Goal: Information Seeking & Learning: Learn about a topic

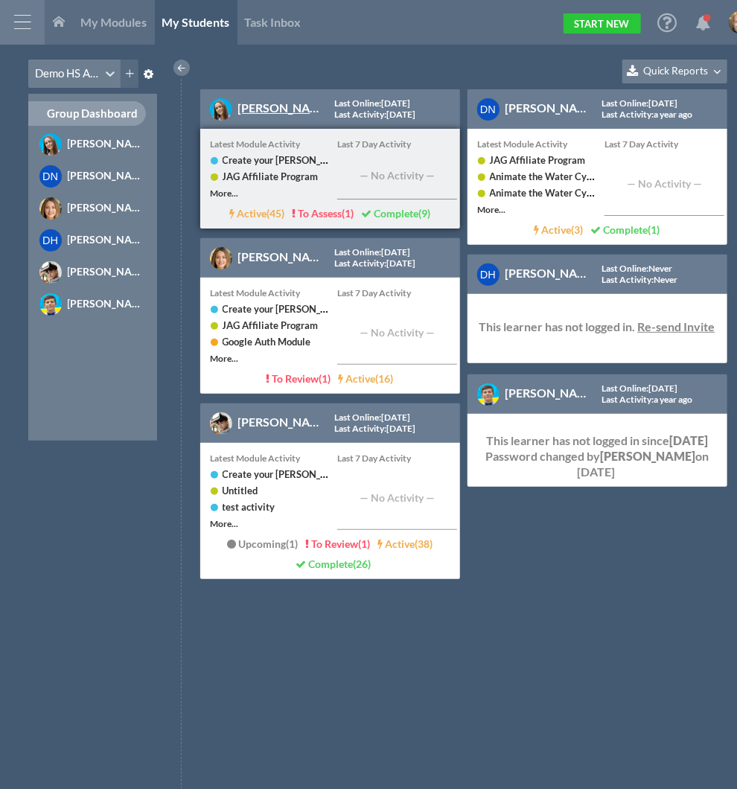
click at [262, 107] on link "[PERSON_NAME]" at bounding box center [285, 107] width 94 height 14
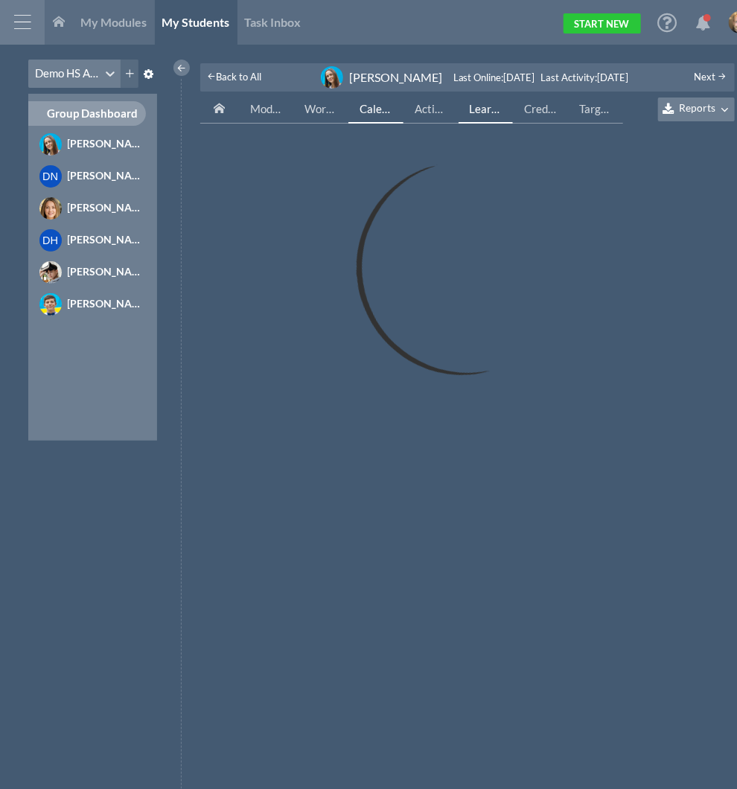
click at [486, 113] on span "Learning Targets" at bounding box center [511, 108] width 83 height 13
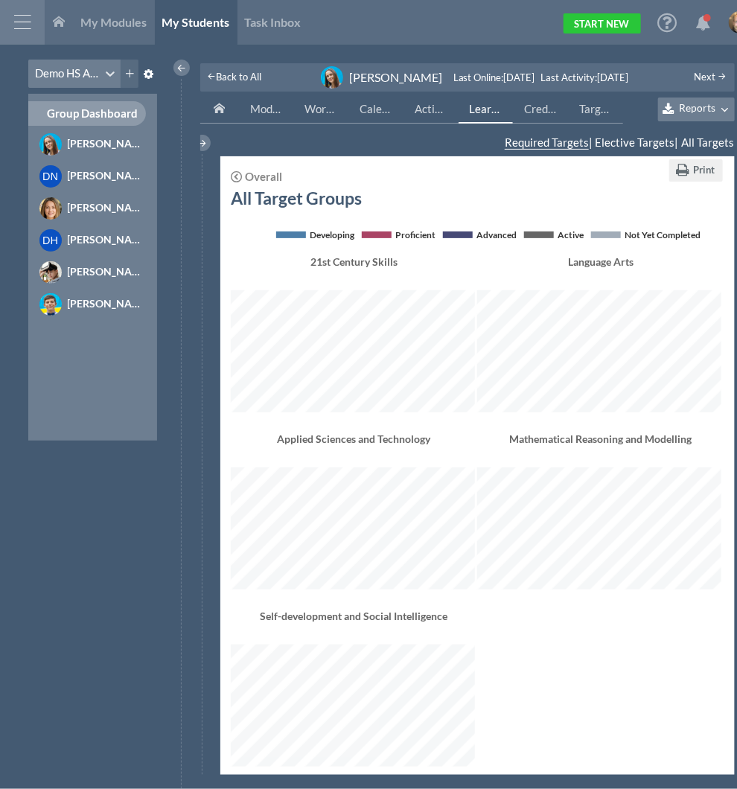
scroll to position [614, 488]
click at [273, 171] on div "Overall" at bounding box center [263, 176] width 37 height 11
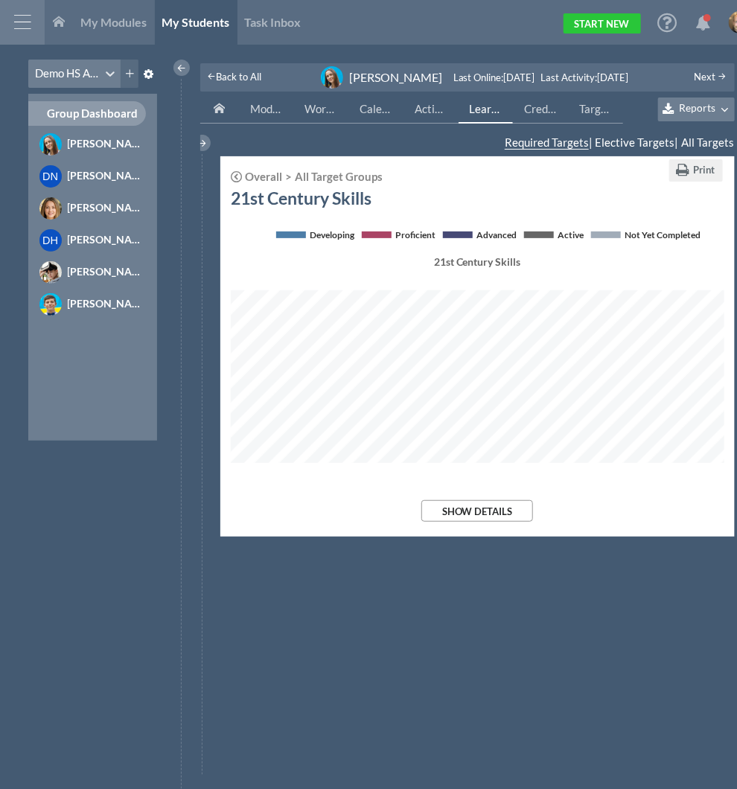
scroll to position [209, 493]
click at [234, 172] on span at bounding box center [236, 176] width 11 height 11
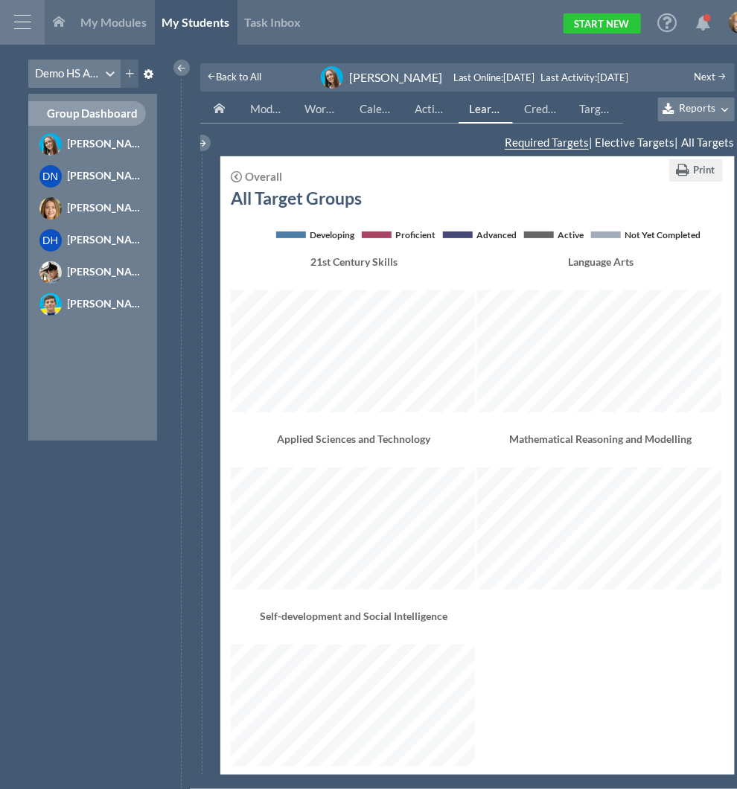
click at [234, 172] on span at bounding box center [236, 176] width 11 height 11
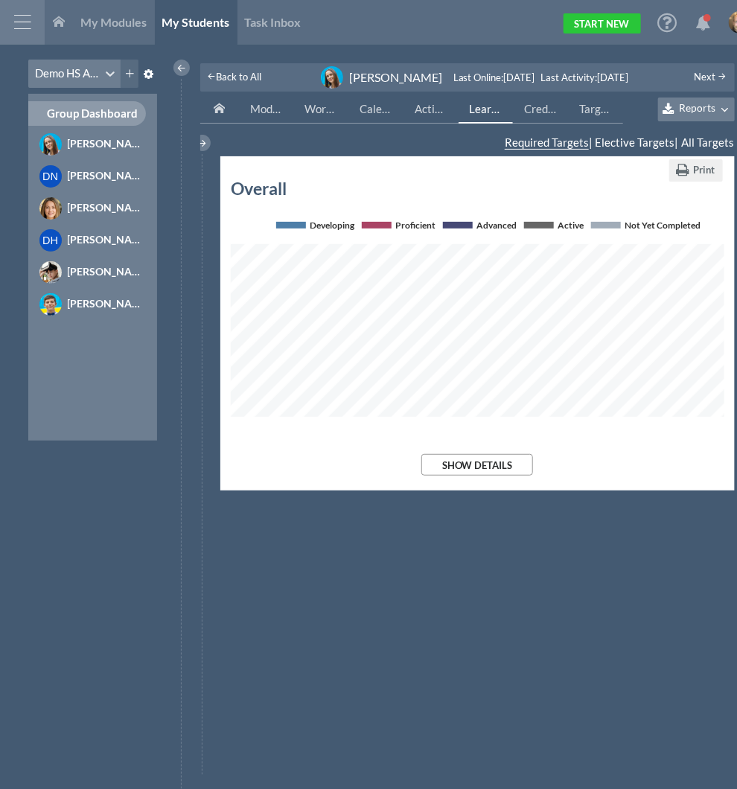
scroll to position [0, 0]
click at [92, 268] on div "[PERSON_NAME]" at bounding box center [107, 271] width 78 height 16
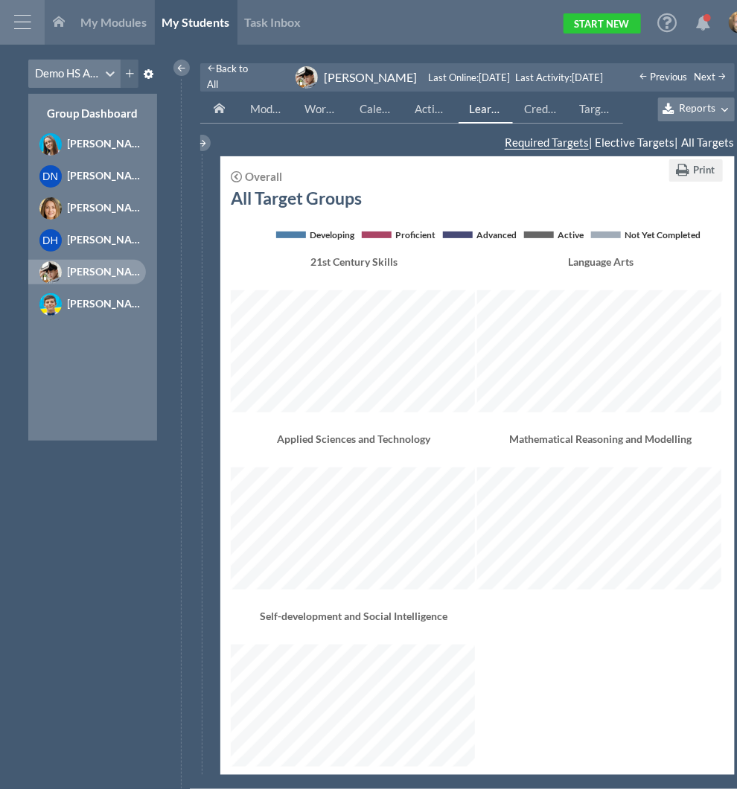
scroll to position [614, 488]
click at [90, 307] on div "[PERSON_NAME]" at bounding box center [107, 303] width 78 height 16
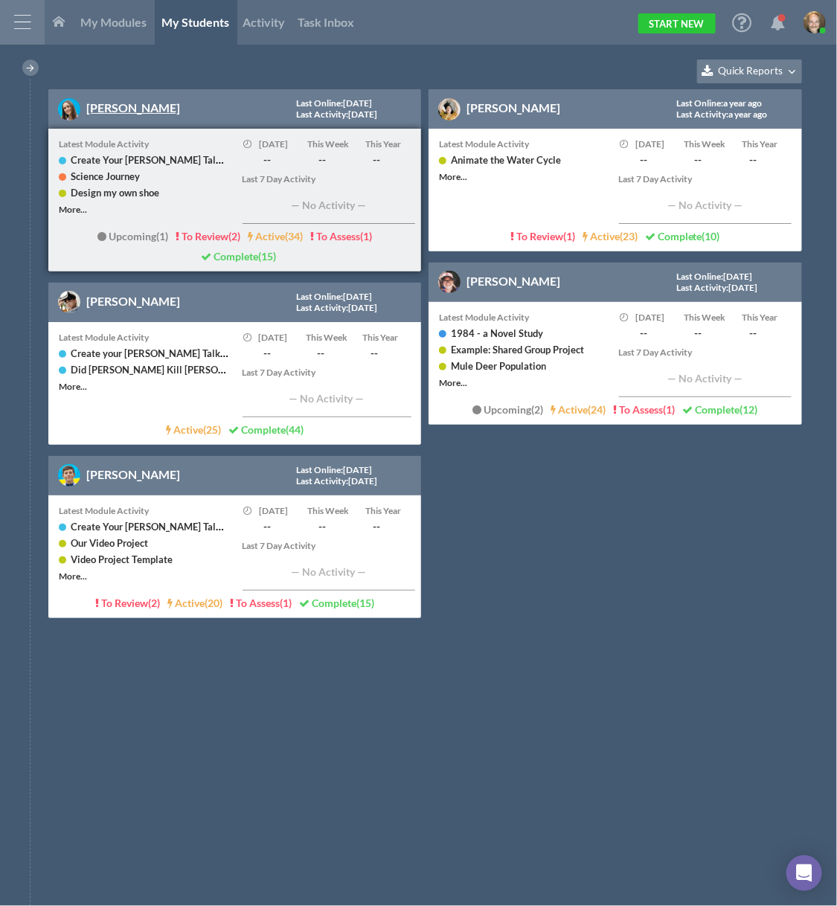
click at [106, 112] on link "[PERSON_NAME]" at bounding box center [133, 107] width 94 height 14
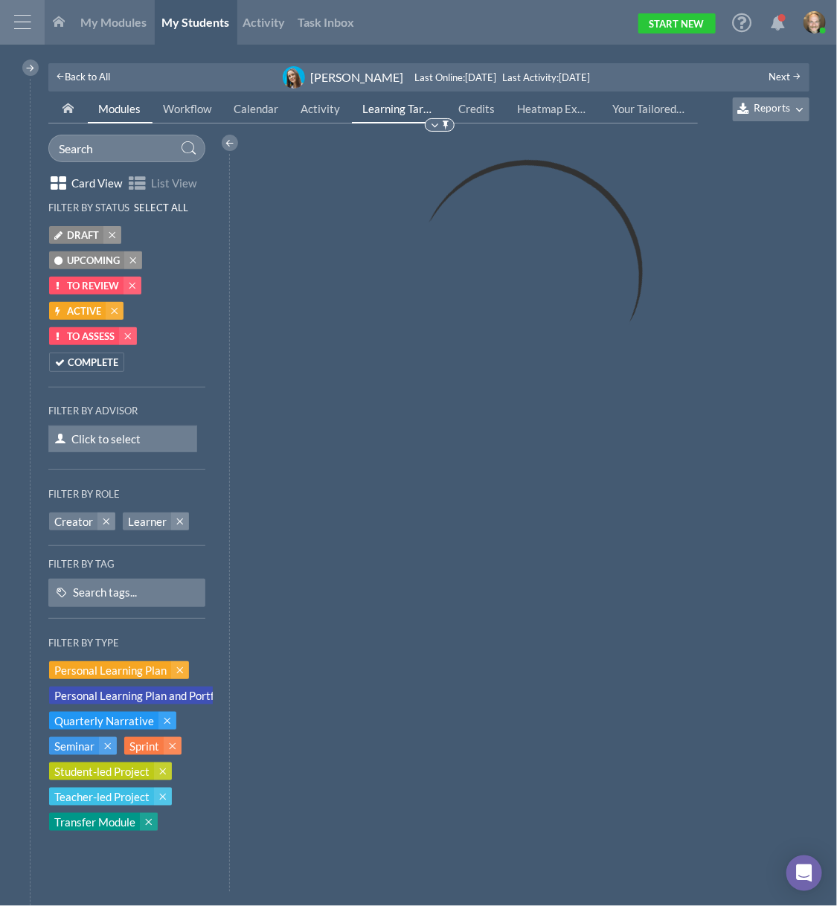
click at [391, 113] on span "Learning Targets" at bounding box center [404, 108] width 83 height 13
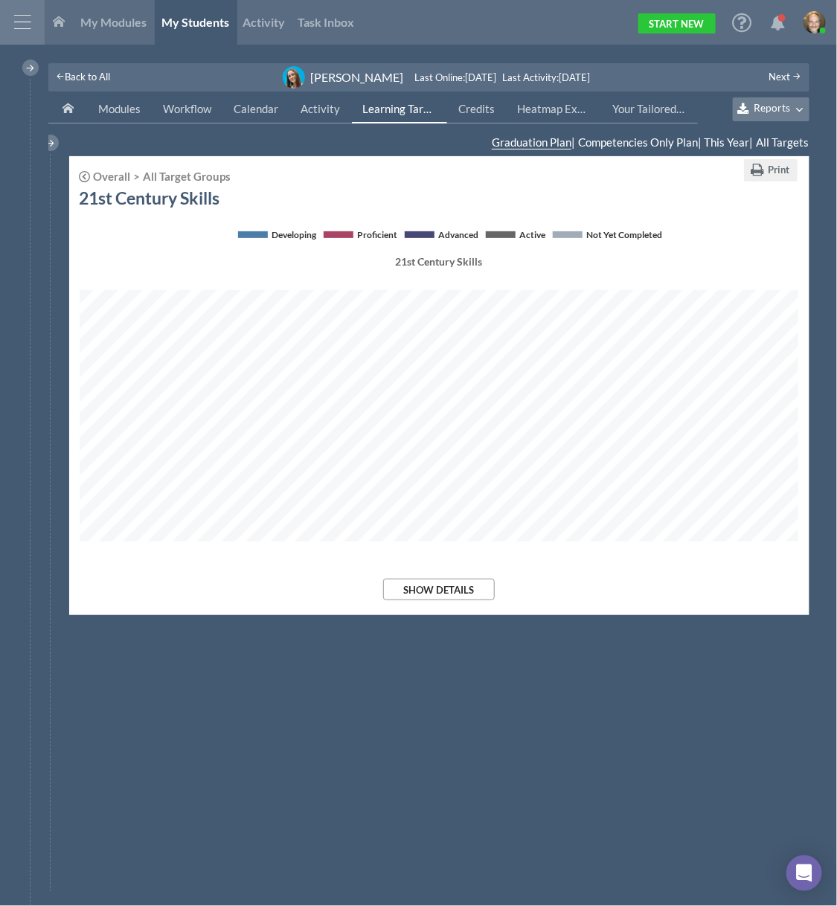
scroll to position [287, 720]
click at [461, 595] on button "Show Details" at bounding box center [439, 590] width 112 height 22
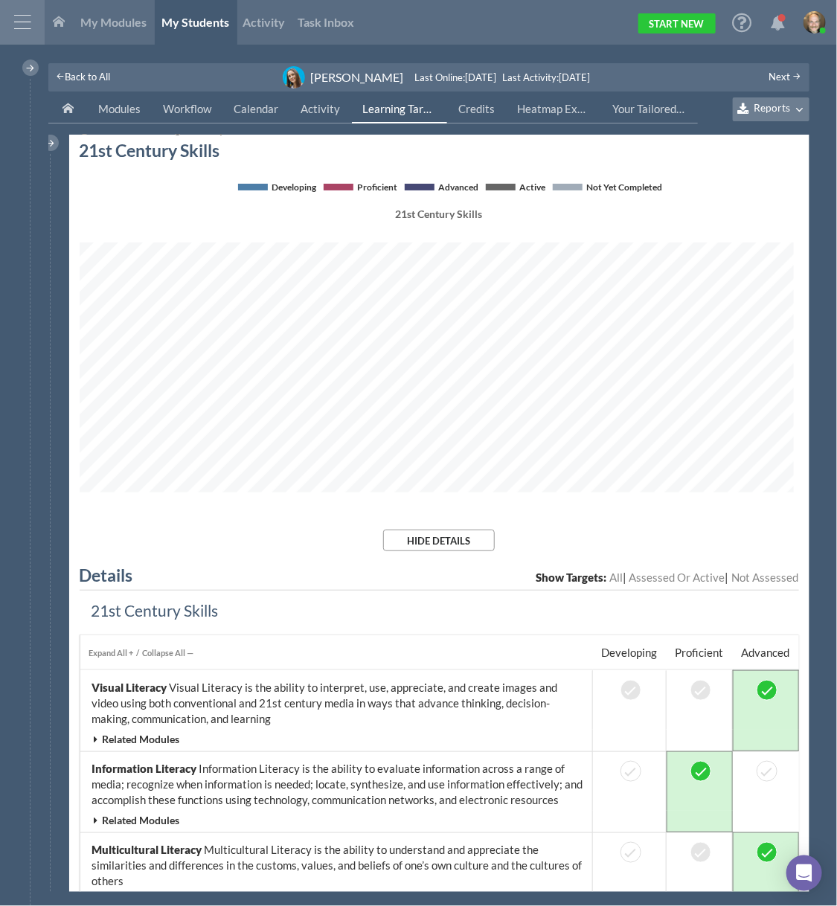
scroll to position [0, 0]
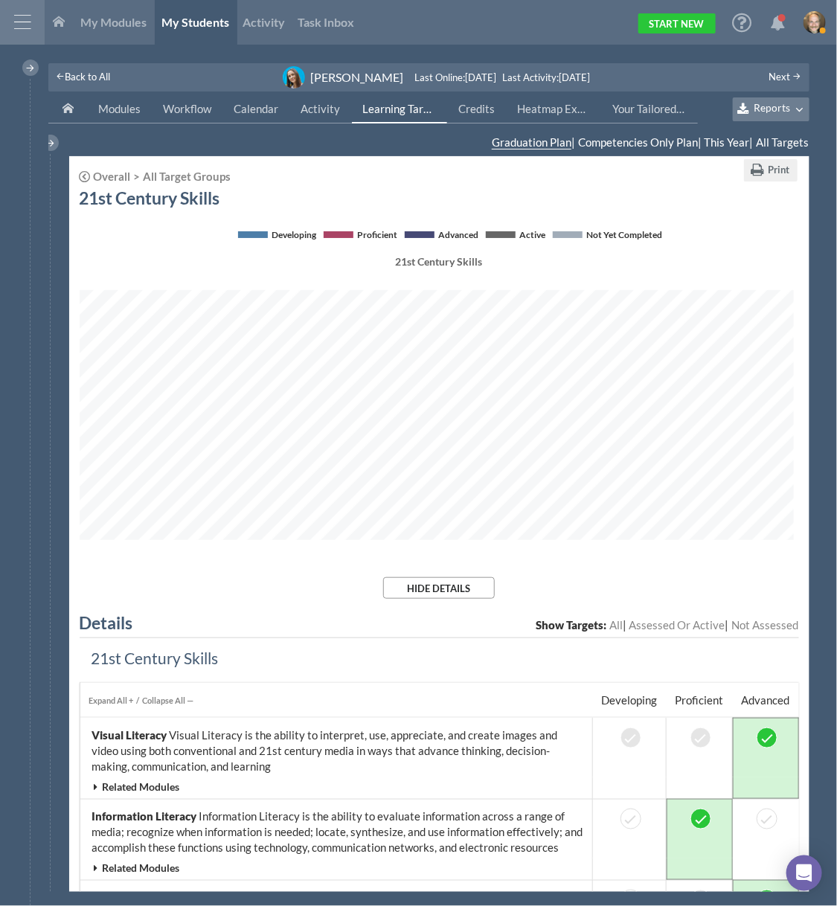
click at [171, 179] on div "All Target Groups" at bounding box center [180, 176] width 100 height 11
click at [123, 174] on div "Overall" at bounding box center [111, 176] width 37 height 11
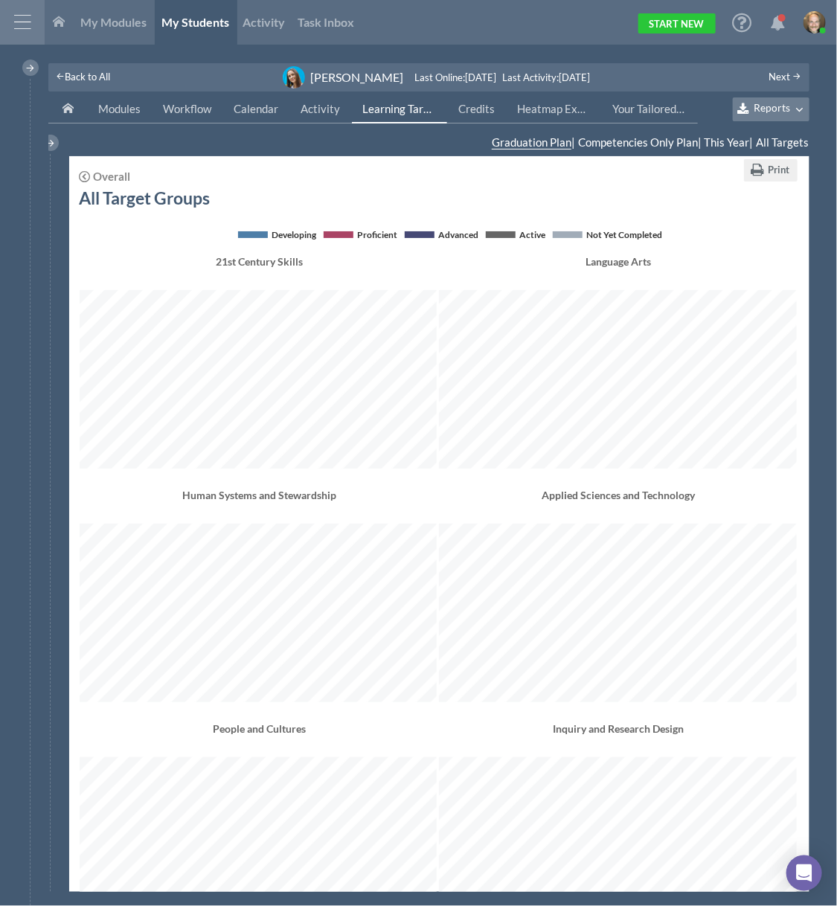
scroll to position [1251, 714]
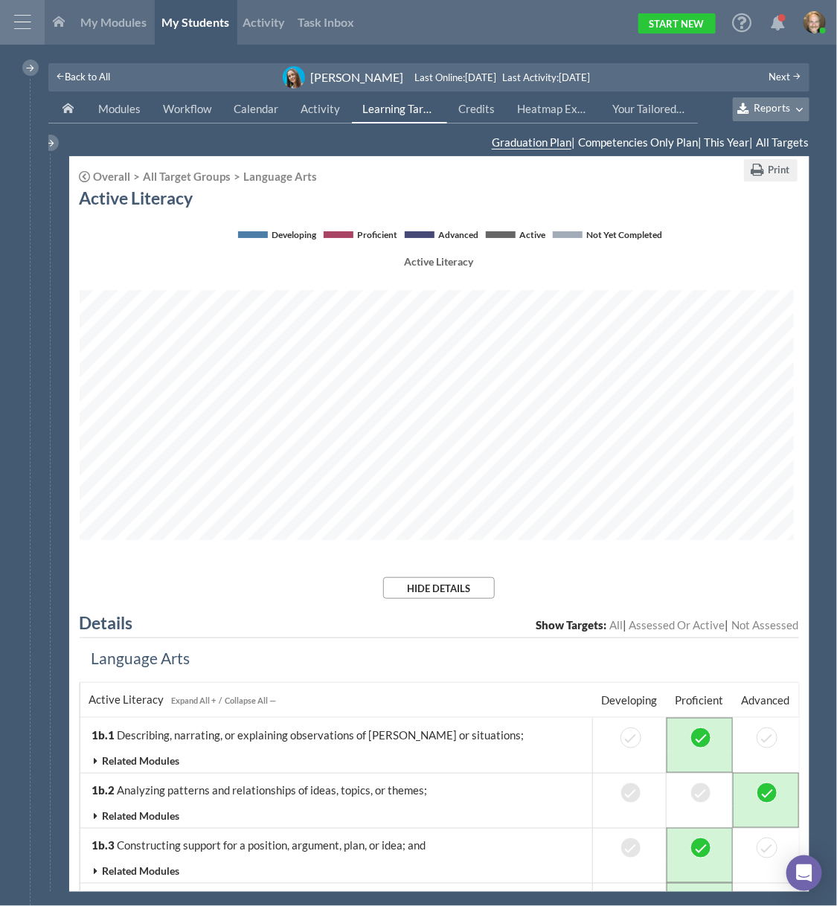
click at [167, 178] on div "All Target Groups" at bounding box center [180, 176] width 100 height 11
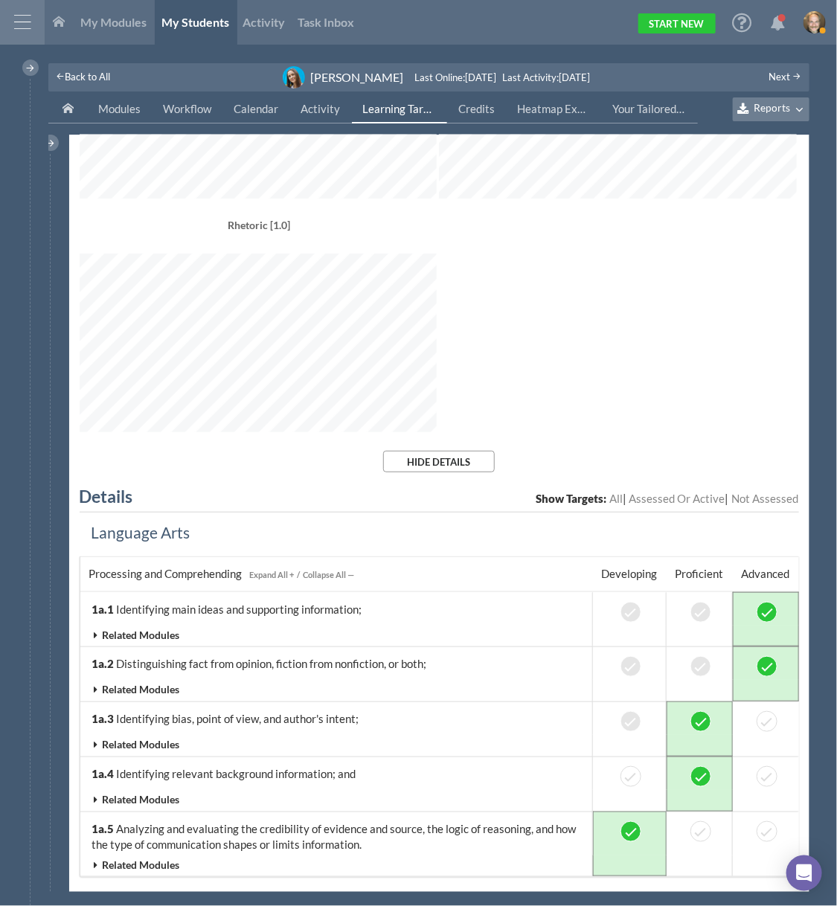
scroll to position [541, 0]
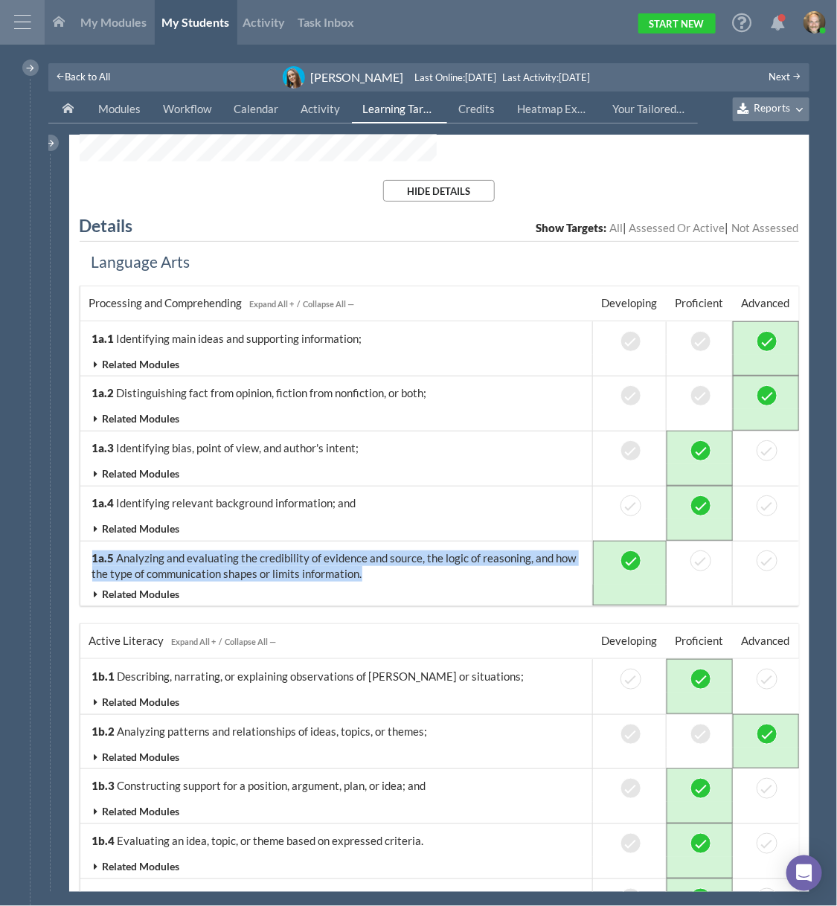
drag, startPoint x: 377, startPoint y: 568, endPoint x: 89, endPoint y: 550, distance: 288.6
click at [89, 550] on td "1a.5 Analyzing and evaluating the credibility of evidence and source, the logic…" at bounding box center [336, 563] width 513 height 44
copy td "1a.5 Analyzing and evaluating the credibility of evidence and source, the logic…"
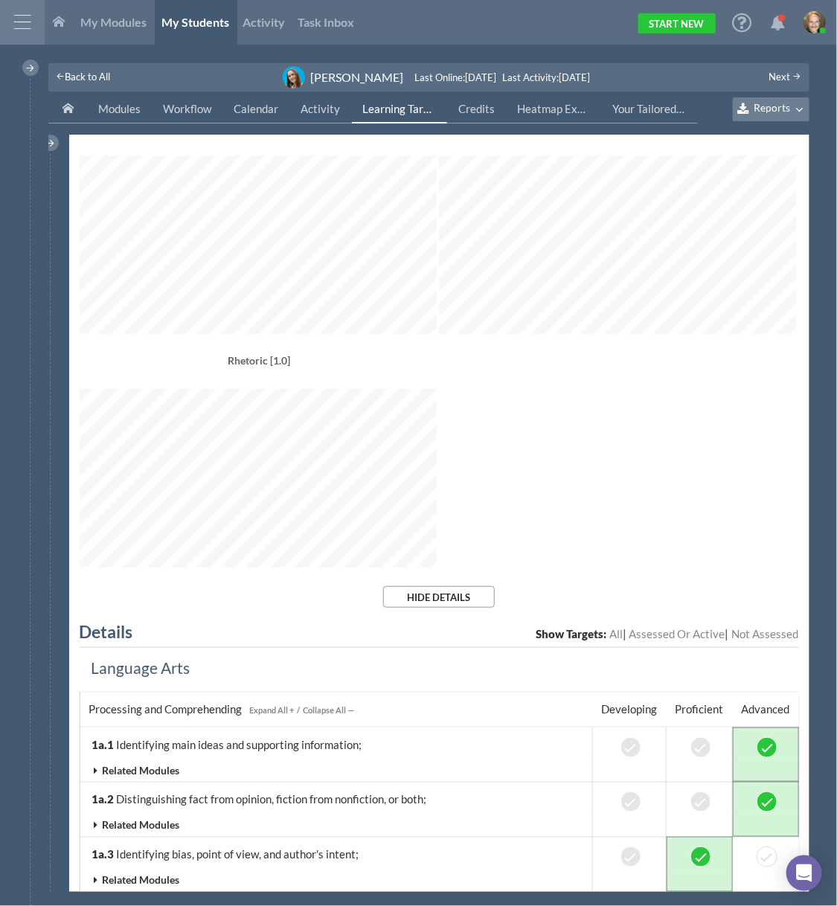
scroll to position [0, 0]
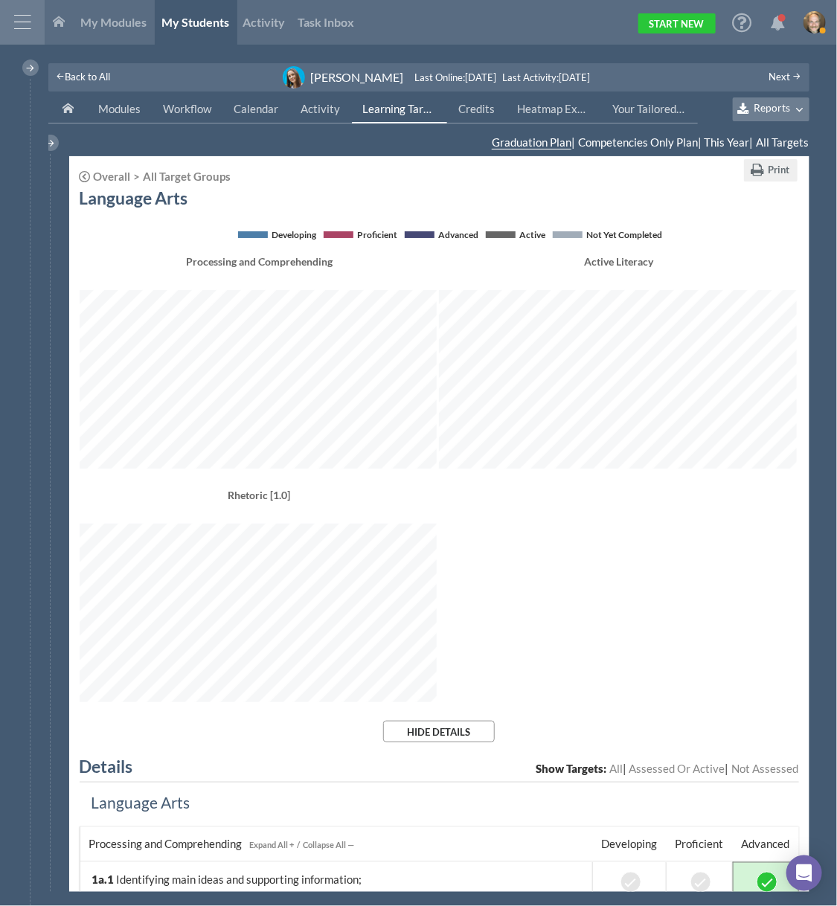
click at [665, 765] on span "Assessed Or Active" at bounding box center [678, 768] width 96 height 13
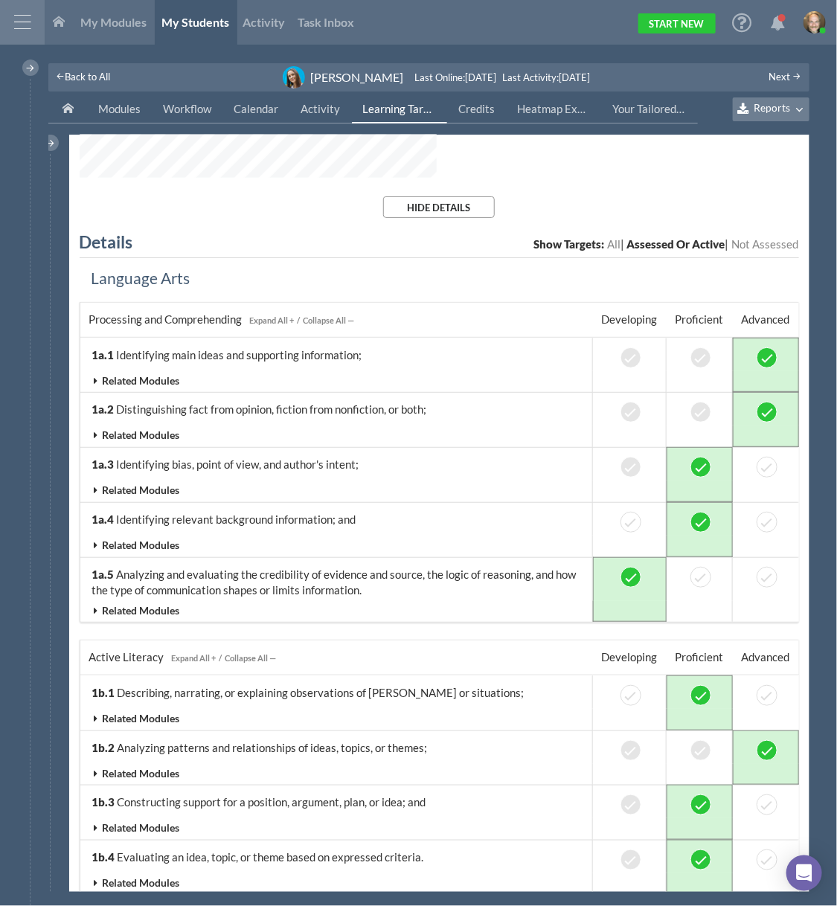
scroll to position [541, 0]
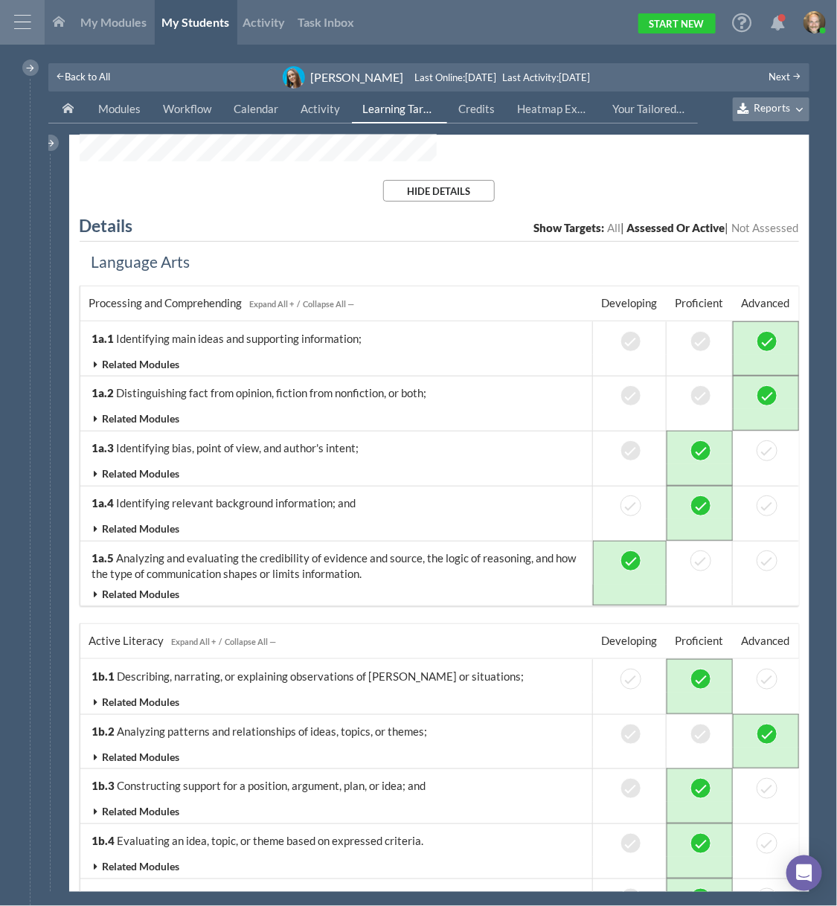
click at [770, 227] on span "Not Assessed" at bounding box center [765, 227] width 67 height 13
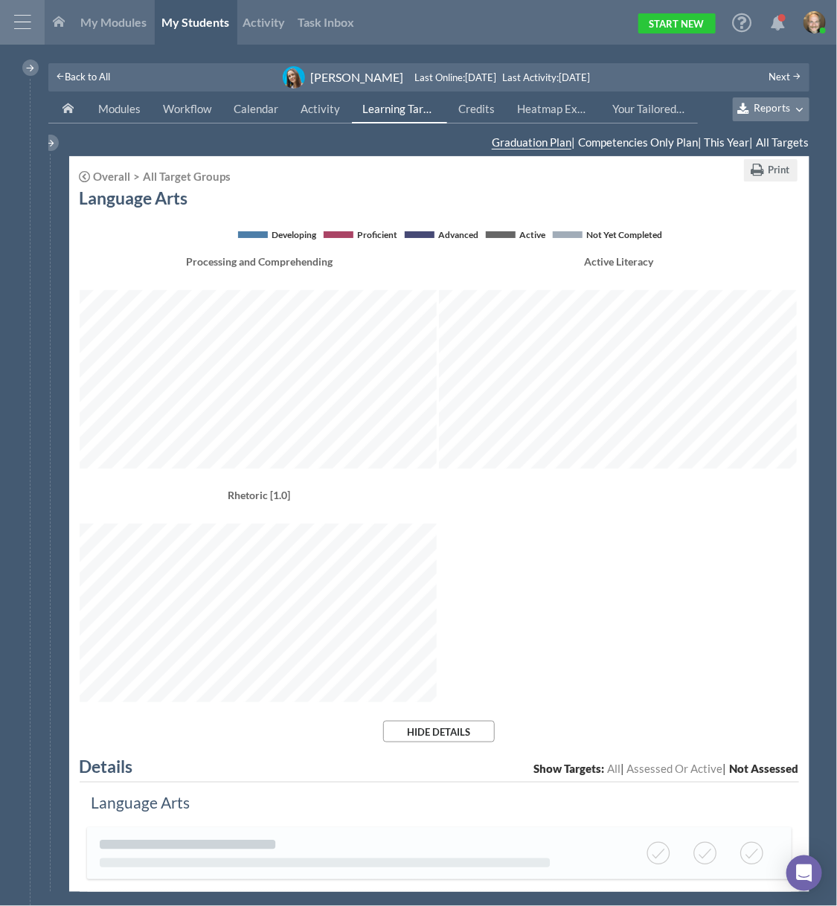
scroll to position [195, 0]
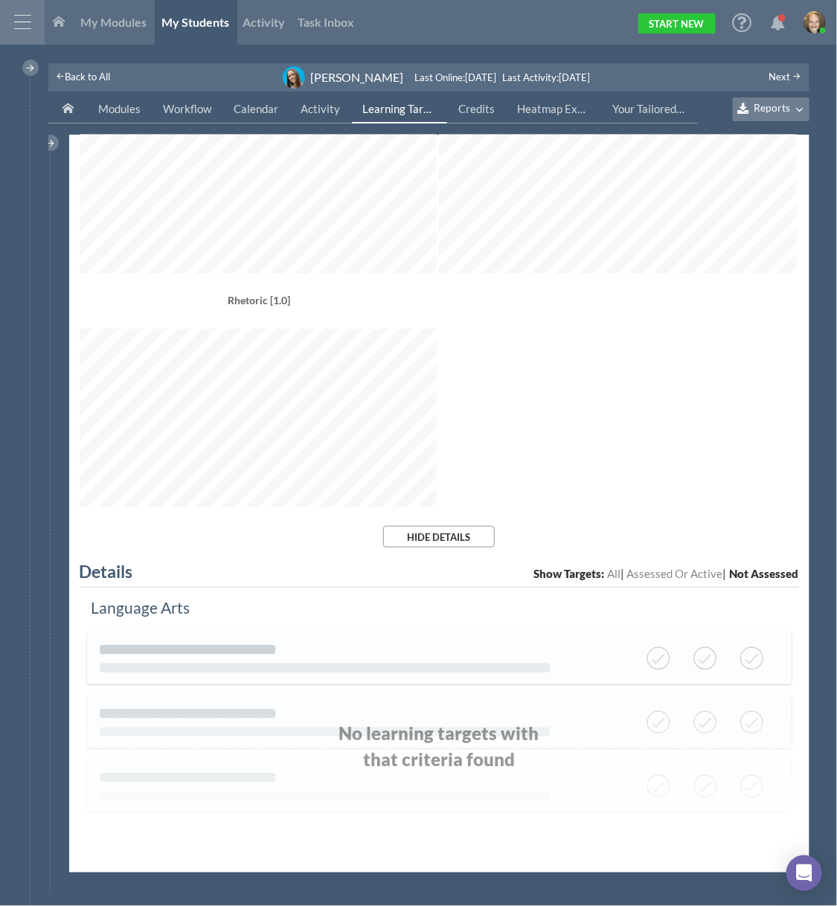
click at [607, 574] on span "All" at bounding box center [613, 573] width 13 height 13
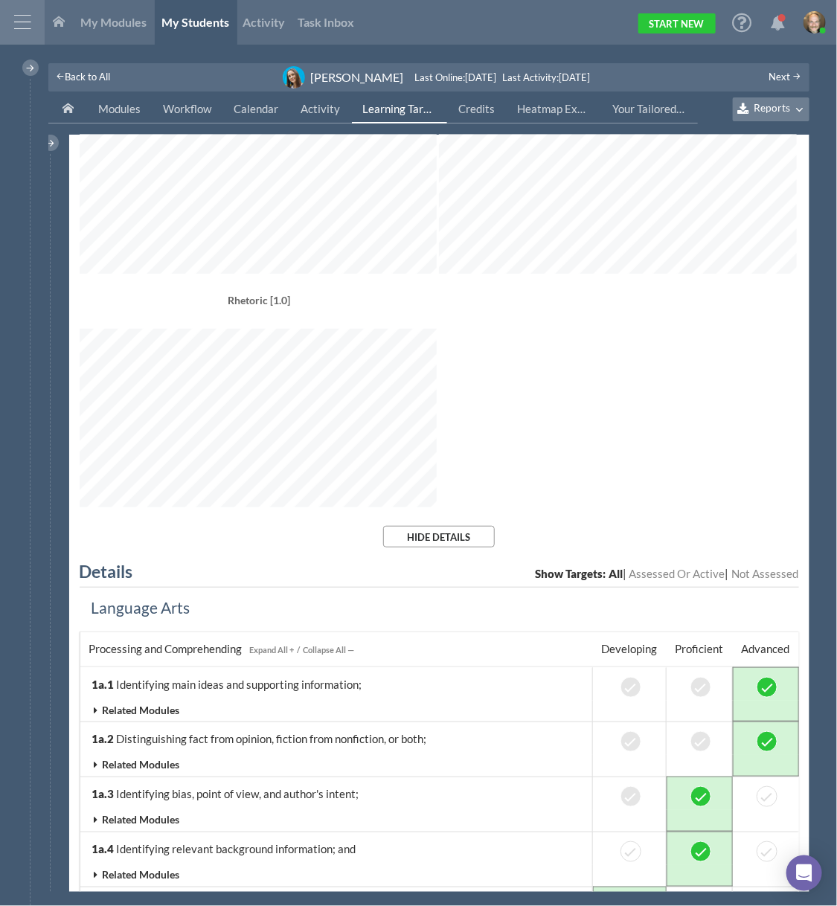
click at [676, 577] on span "Assessed Or Active" at bounding box center [678, 573] width 96 height 13
click at [607, 573] on span "All" at bounding box center [613, 573] width 13 height 13
click at [586, 421] on div "Processing and Comprehending Active Literacy Rhetoric [1.0]" at bounding box center [440, 292] width 720 height 467
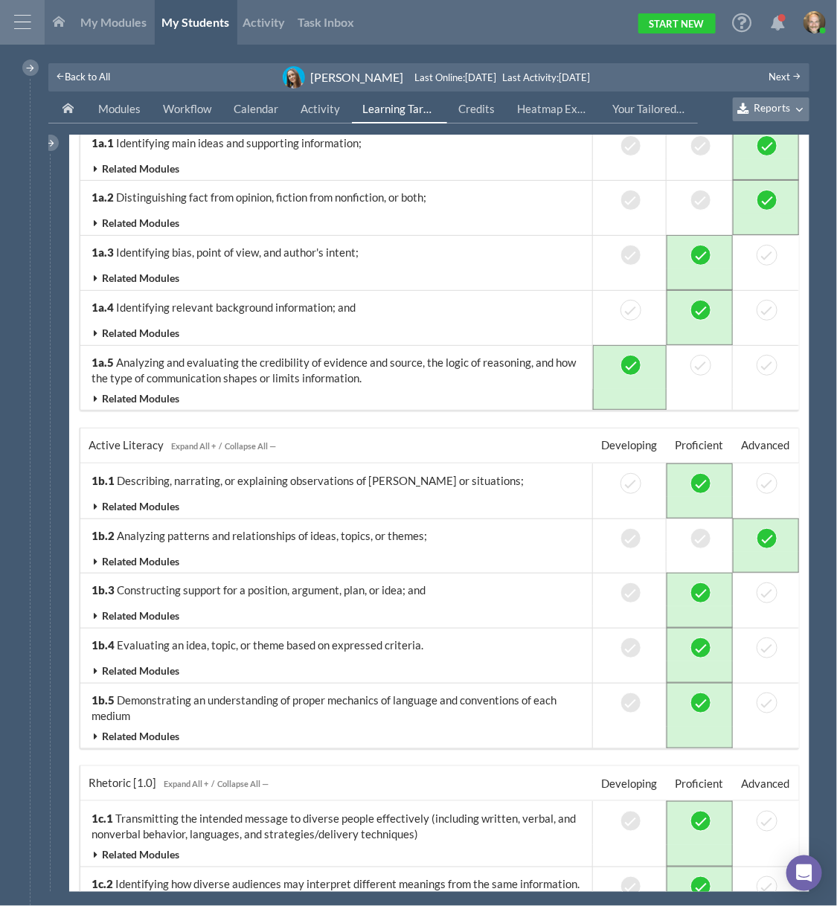
click at [179, 446] on div "Expand All +" at bounding box center [194, 446] width 45 height 16
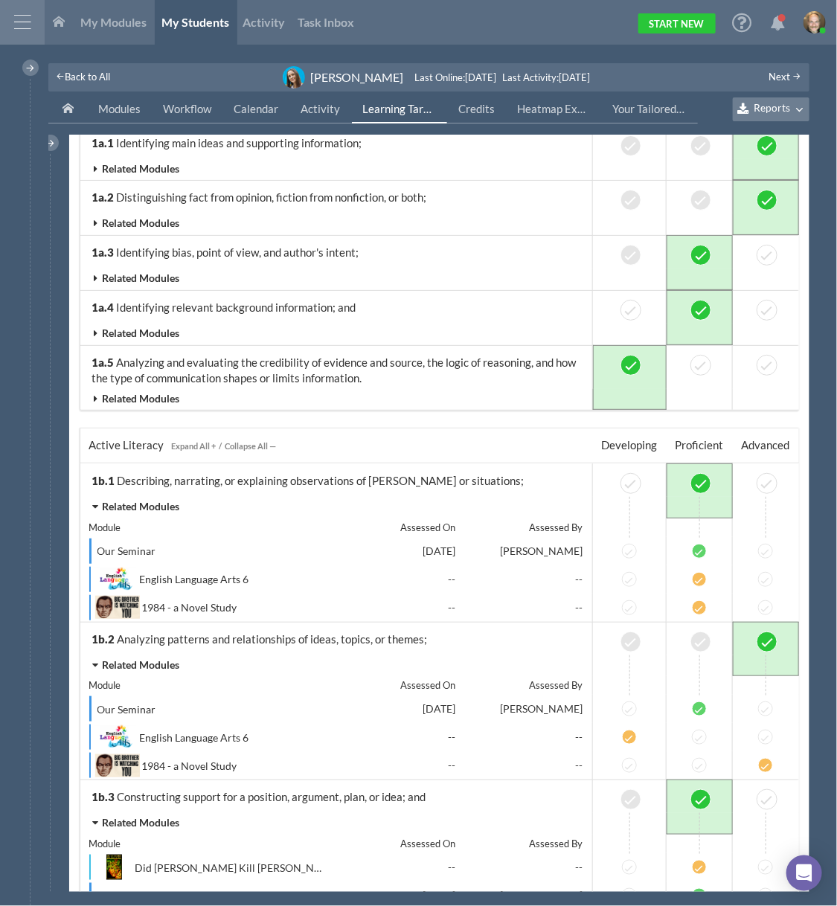
click at [260, 441] on div "Collapse All —" at bounding box center [250, 446] width 51 height 16
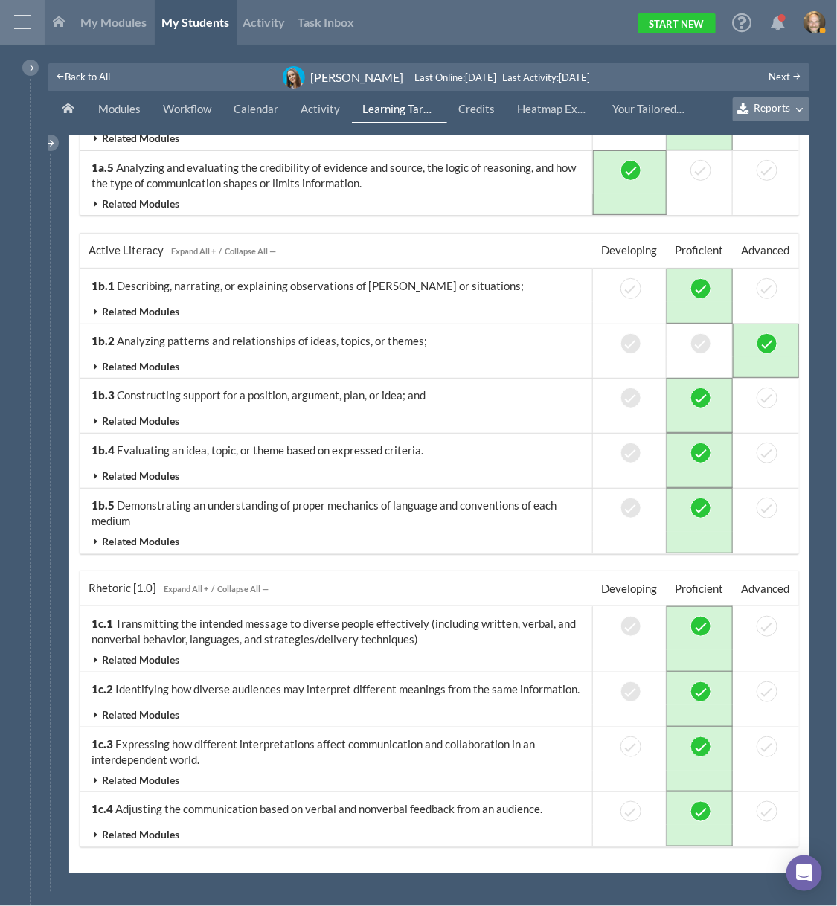
scroll to position [0, 0]
